Goal: Browse casually

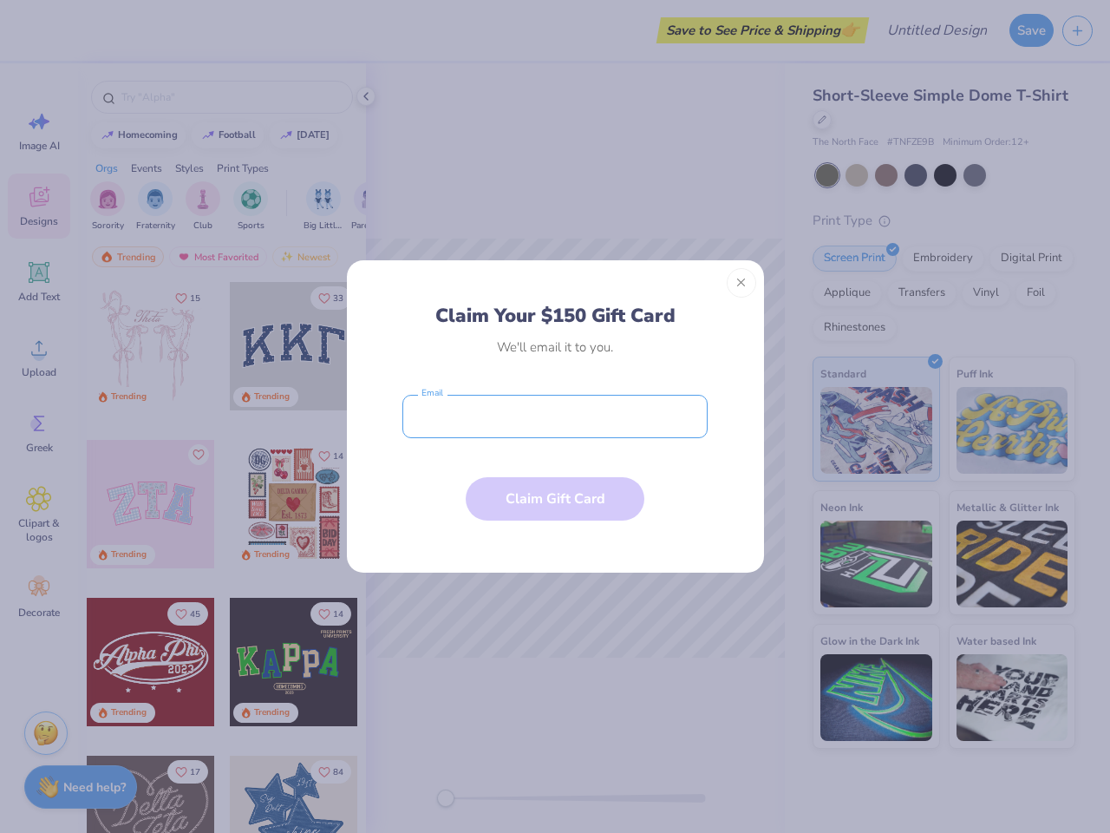
click at [555, 416] on input "email" at bounding box center [555, 416] width 305 height 43
click at [742, 283] on button "Close" at bounding box center [741, 282] width 29 height 29
